Goal: Transaction & Acquisition: Purchase product/service

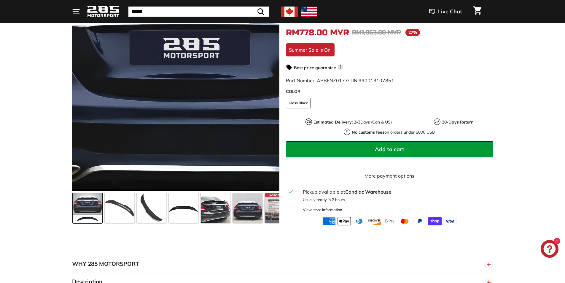
scroll to position [119, 0]
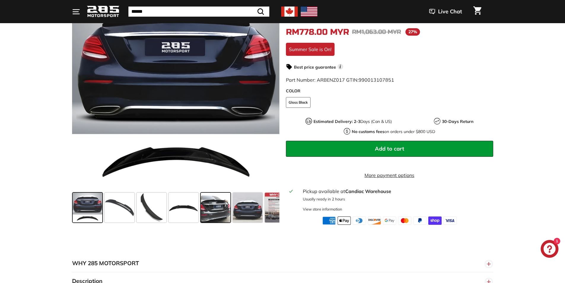
click at [216, 202] on span at bounding box center [216, 208] width 30 height 30
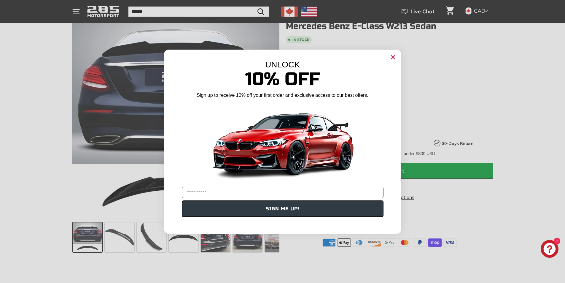
click at [393, 58] on circle "Close dialog" at bounding box center [392, 57] width 9 height 9
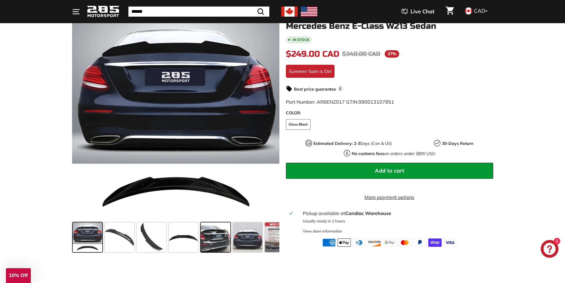
click at [215, 249] on span at bounding box center [216, 237] width 30 height 30
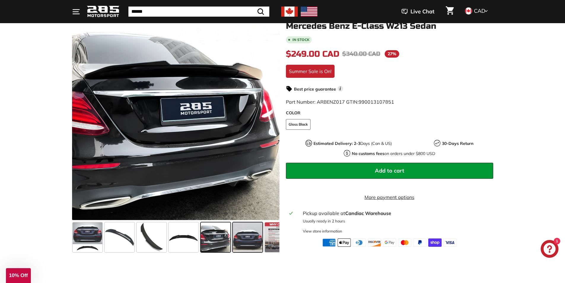
click at [241, 239] on span at bounding box center [248, 237] width 30 height 30
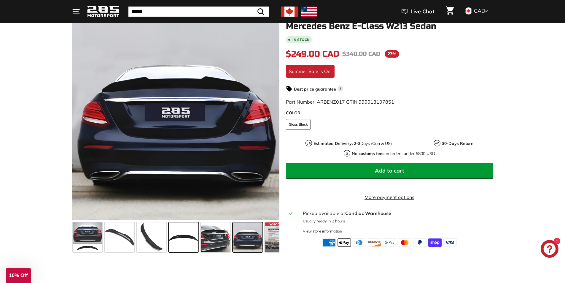
drag, startPoint x: 241, startPoint y: 239, endPoint x: 195, endPoint y: 237, distance: 46.0
click at [180, 237] on div at bounding box center [175, 237] width 207 height 34
drag, startPoint x: 231, startPoint y: 236, endPoint x: 197, endPoint y: 228, distance: 35.0
click at [157, 233] on div at bounding box center [175, 237] width 207 height 34
click at [139, 235] on div at bounding box center [175, 237] width 207 height 34
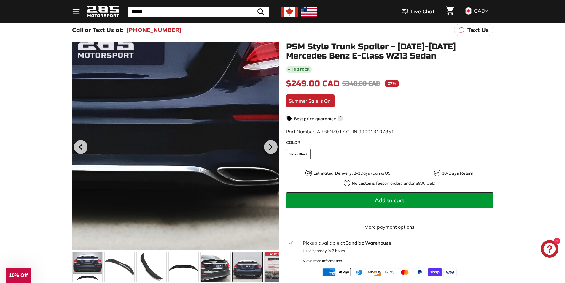
scroll to position [119, 0]
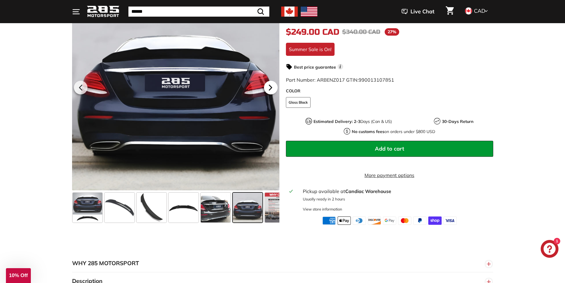
click at [274, 87] on icon at bounding box center [271, 88] width 14 height 14
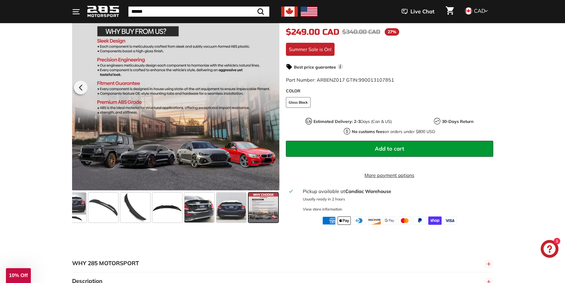
click at [274, 87] on div at bounding box center [175, 86] width 207 height 207
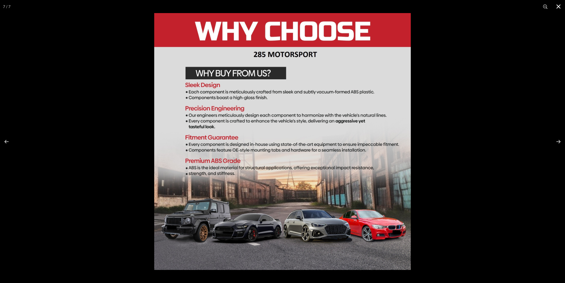
click at [99, 95] on div at bounding box center [282, 141] width 565 height 283
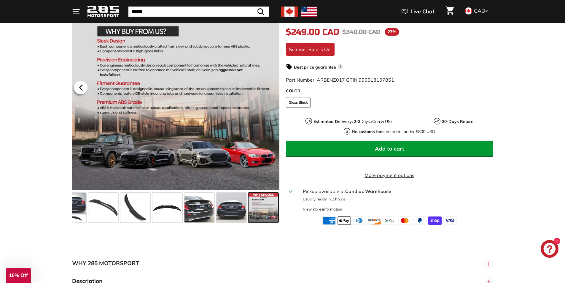
click at [84, 89] on icon at bounding box center [81, 88] width 14 height 14
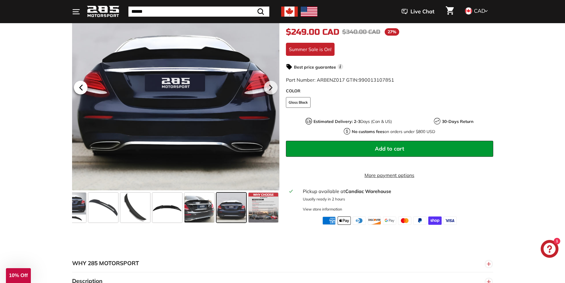
click at [84, 89] on icon at bounding box center [81, 88] width 14 height 14
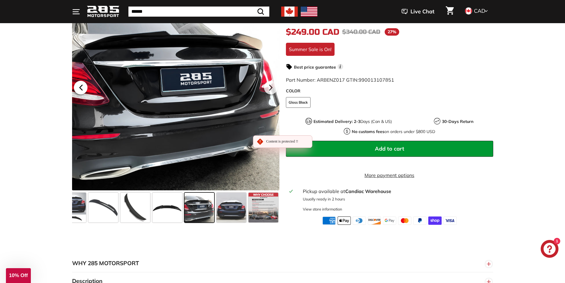
click at [84, 89] on icon at bounding box center [81, 88] width 14 height 14
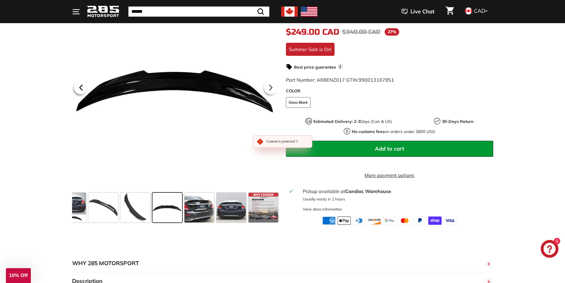
click at [84, 89] on icon at bounding box center [81, 88] width 14 height 14
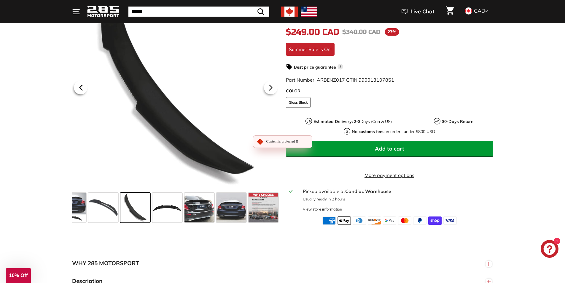
click at [84, 89] on icon at bounding box center [81, 88] width 14 height 14
